Goal: Check status: Check status

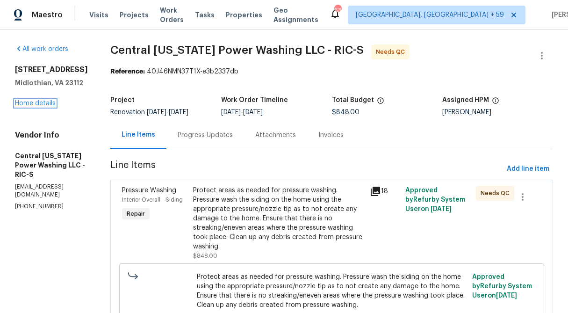
click at [39, 107] on link "Home details" at bounding box center [35, 103] width 41 height 7
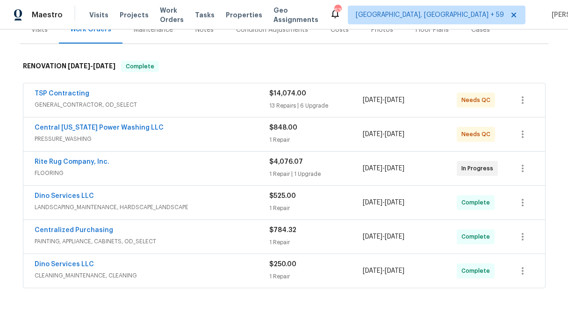
scroll to position [126, 0]
click at [282, 143] on div "1 Repair" at bounding box center [316, 139] width 94 height 9
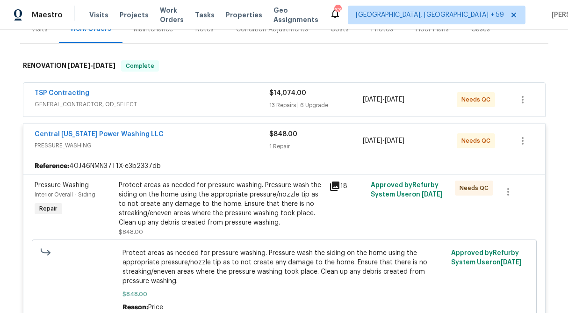
click at [304, 139] on div "$848.00 1 Repair" at bounding box center [316, 141] width 94 height 22
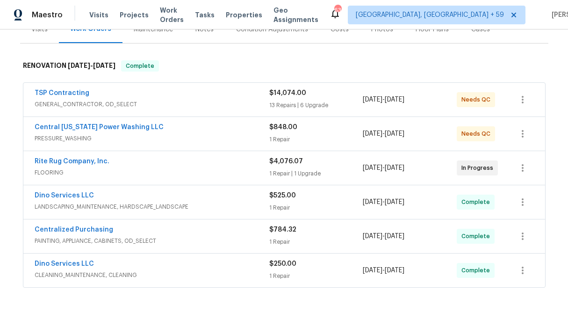
scroll to position [93, 0]
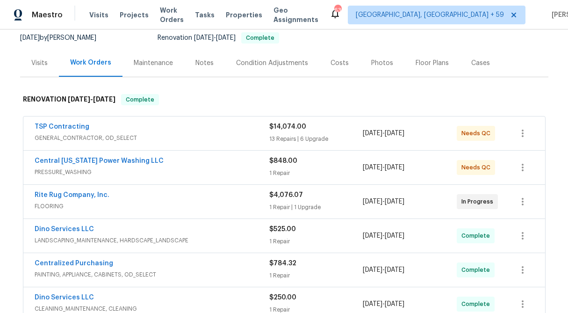
click at [38, 65] on div "Visits" at bounding box center [39, 62] width 16 height 9
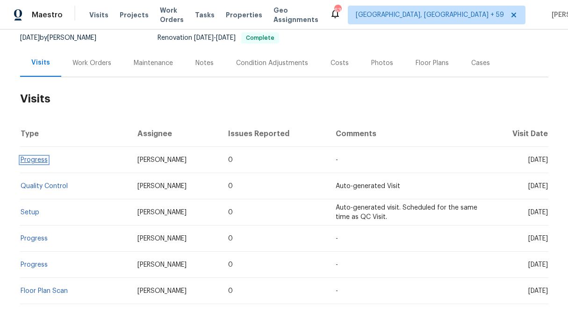
click at [36, 159] on link "Progress" at bounding box center [34, 160] width 27 height 7
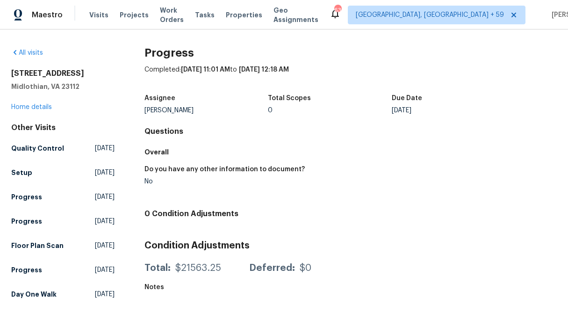
click at [32, 103] on div "[STREET_ADDRESS][PERSON_NAME] Home details" at bounding box center [62, 90] width 103 height 43
click at [35, 108] on link "Home details" at bounding box center [31, 107] width 41 height 7
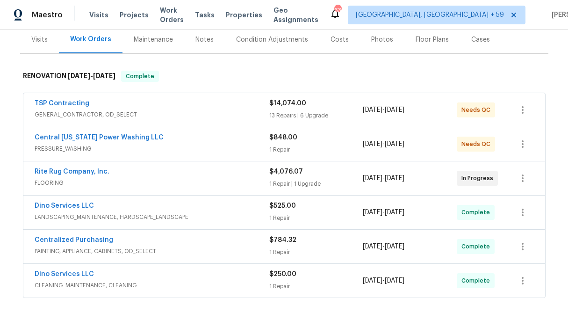
scroll to position [117, 0]
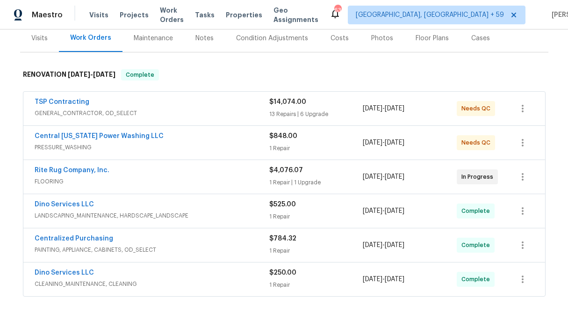
click at [286, 142] on div "$848.00 1 Repair" at bounding box center [316, 142] width 94 height 22
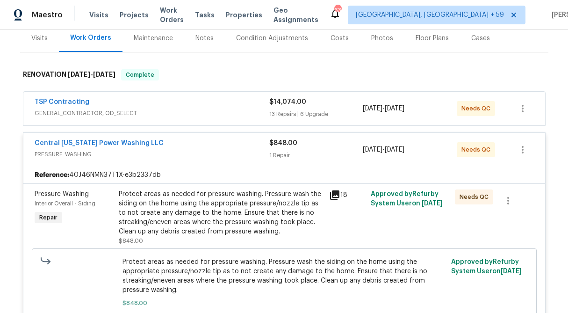
click at [289, 159] on div "1 Repair" at bounding box center [316, 155] width 94 height 9
